Goal: Task Accomplishment & Management: Manage account settings

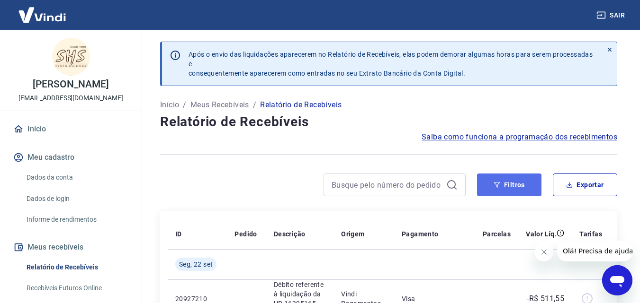
click at [486, 180] on button "Filtros" at bounding box center [509, 185] width 64 height 23
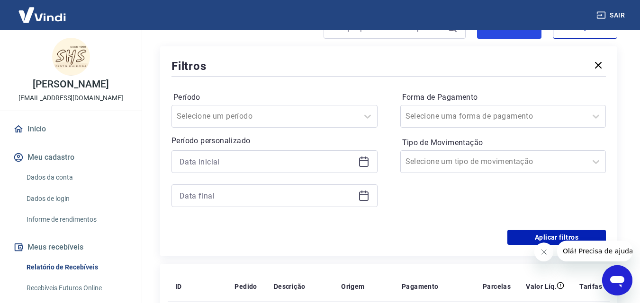
scroll to position [237, 0]
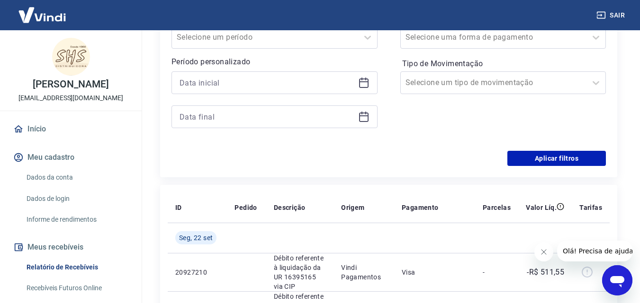
click at [362, 87] on icon at bounding box center [363, 82] width 11 height 11
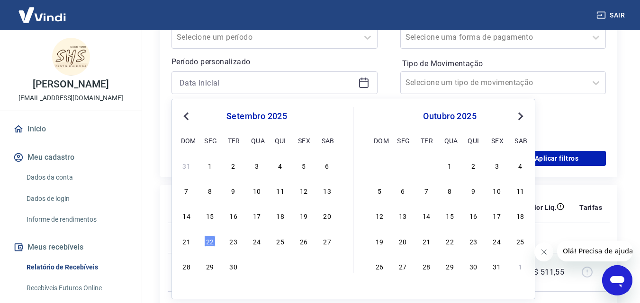
click at [309, 220] on div "14 15 16 17 18 19 20" at bounding box center [256, 216] width 154 height 14
click at [304, 218] on div "19" at bounding box center [303, 215] width 11 height 11
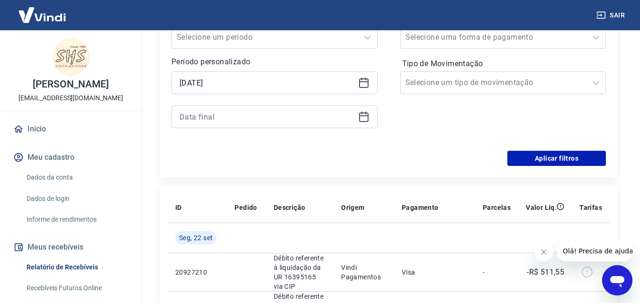
type input "[DATE]"
click at [364, 125] on div at bounding box center [274, 117] width 206 height 23
click at [364, 117] on icon at bounding box center [363, 116] width 11 height 11
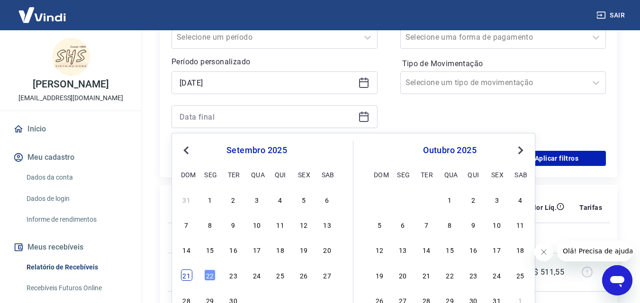
click at [187, 277] on div "21" at bounding box center [186, 275] width 11 height 11
type input "[DATE]"
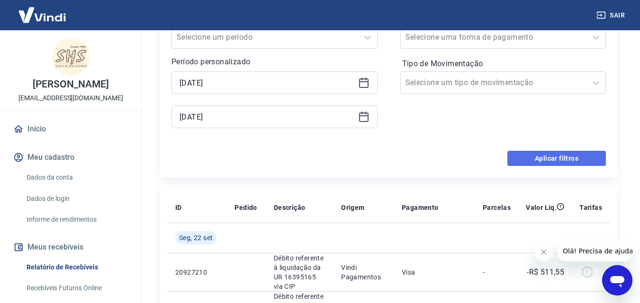
click at [565, 160] on button "Aplicar filtros" at bounding box center [556, 158] width 98 height 15
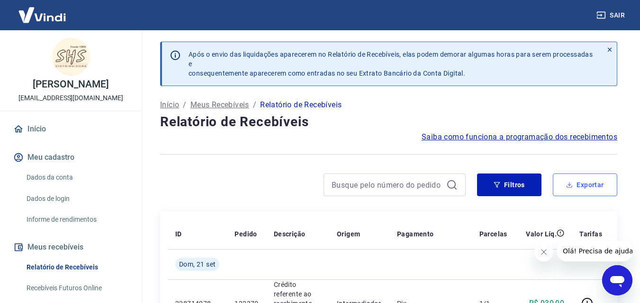
click at [580, 182] on button "Exportar" at bounding box center [585, 185] width 64 height 23
type input "[DATE]"
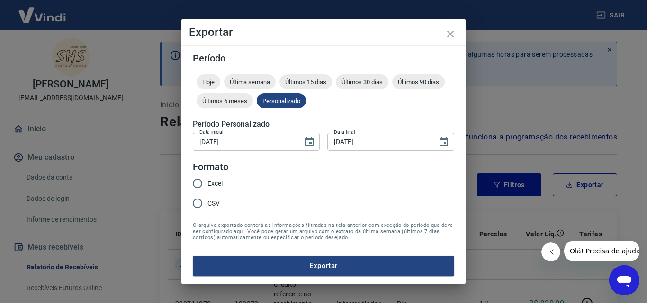
click at [198, 180] on input "Excel" at bounding box center [197, 184] width 20 height 20
radio input "true"
click at [303, 255] on form "Período Hoje Última semana Últimos 15 dias Últimos 30 dias Últimos 90 dias Últi…" at bounding box center [323, 164] width 261 height 223
click at [319, 272] on button "Exportar" at bounding box center [323, 266] width 261 height 20
